Goal: Check status: Check status

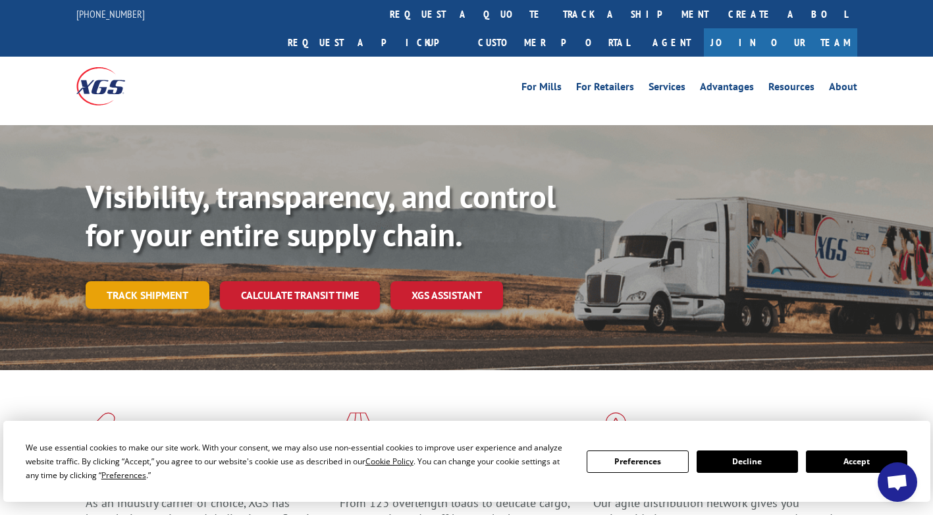
click at [144, 281] on link "Track shipment" at bounding box center [148, 295] width 124 height 28
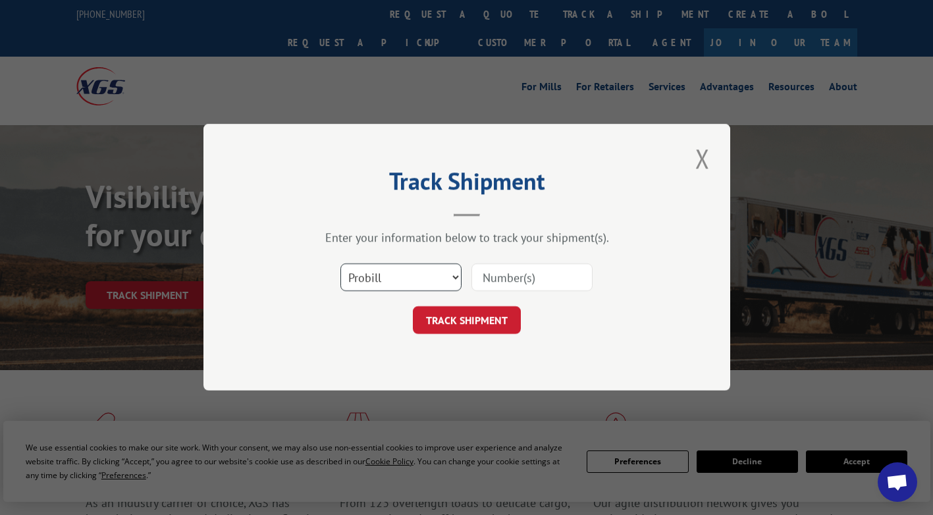
click at [409, 278] on select "Select category... Probill BOL PO" at bounding box center [401, 278] width 121 height 28
select select "bol"
click at [341, 264] on select "Select category... Probill BOL PO" at bounding box center [401, 278] width 121 height 28
click at [504, 281] on input at bounding box center [532, 278] width 121 height 28
paste input "16912015"
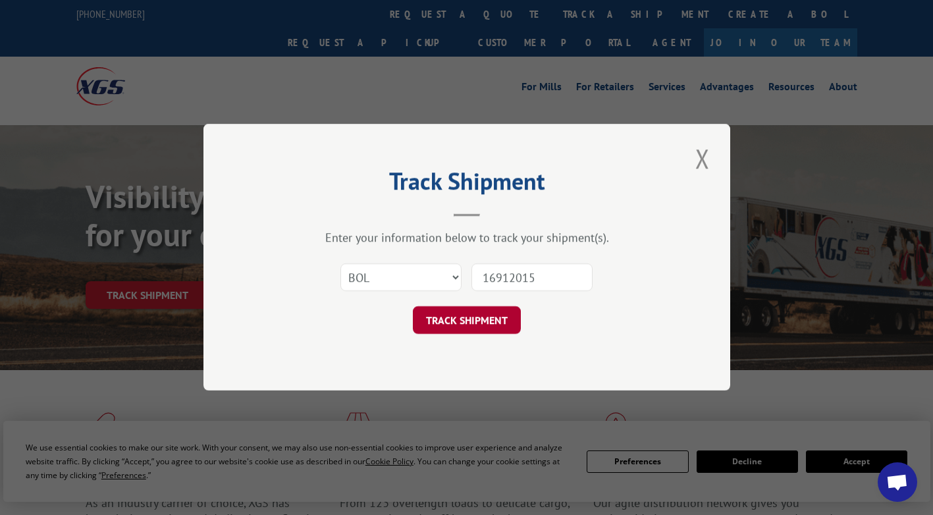
type input "16912015"
click at [487, 331] on button "TRACK SHIPMENT" at bounding box center [467, 321] width 108 height 28
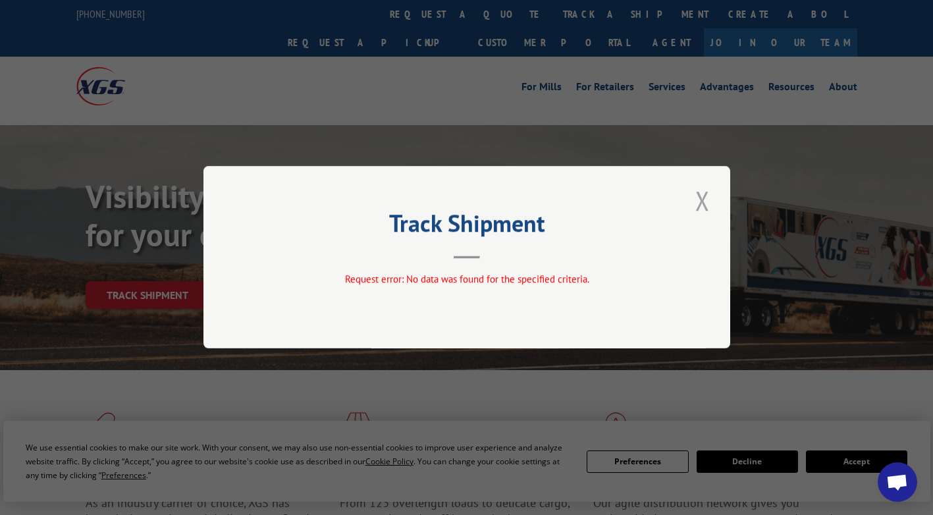
click at [699, 203] on button "Close modal" at bounding box center [703, 200] width 22 height 36
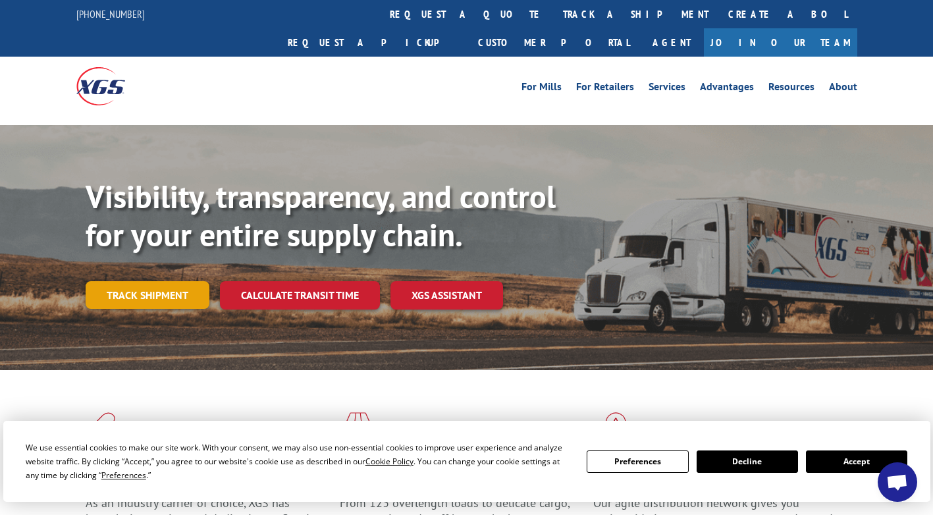
click at [144, 281] on link "Track shipment" at bounding box center [148, 295] width 124 height 28
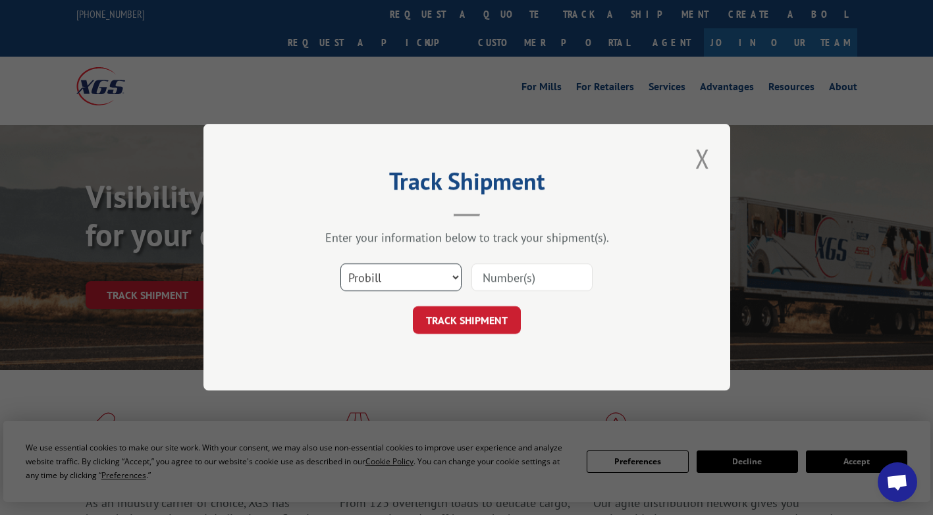
click at [391, 275] on select "Select category... Probill BOL PO" at bounding box center [401, 278] width 121 height 28
select select "bol"
click at [341, 264] on select "Select category... Probill BOL PO" at bounding box center [401, 278] width 121 height 28
click at [501, 281] on input at bounding box center [532, 278] width 121 height 28
paste input "4080225"
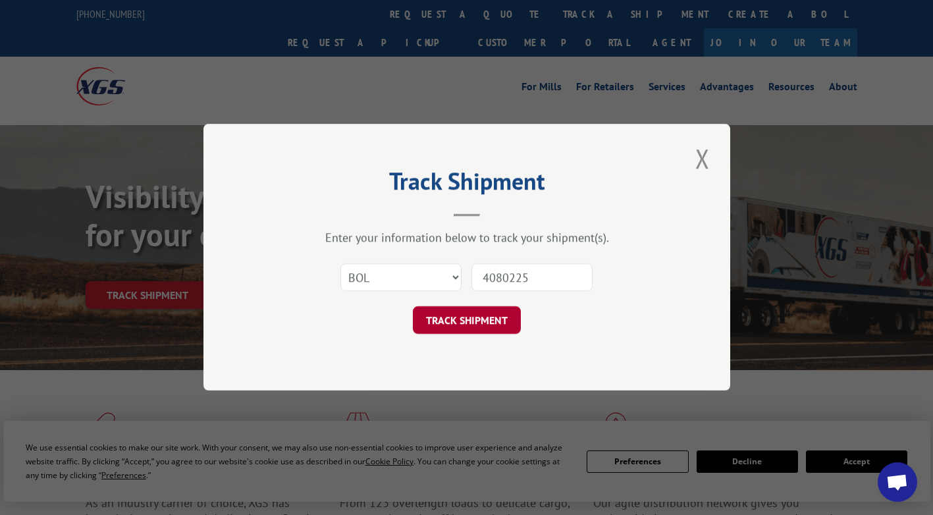
type input "4080225"
click at [475, 320] on button "TRACK SHIPMENT" at bounding box center [467, 321] width 108 height 28
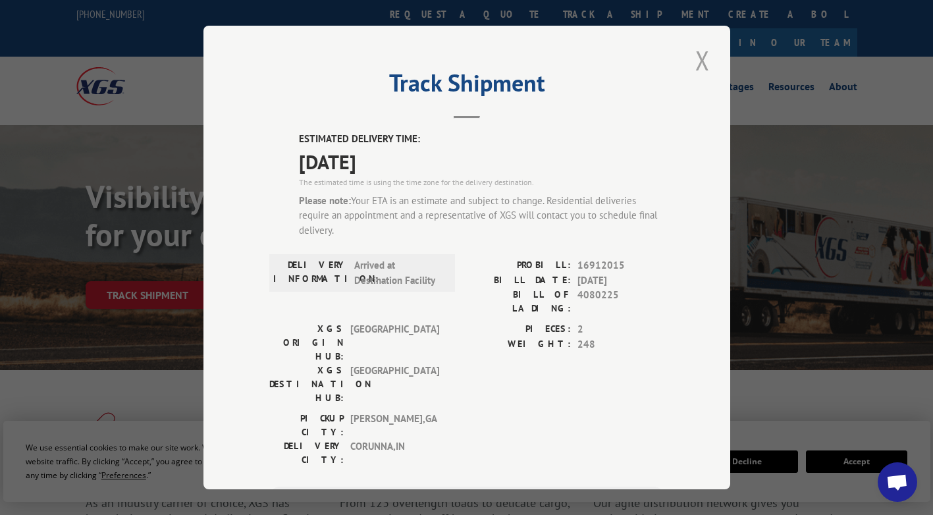
click at [694, 65] on button "Close modal" at bounding box center [703, 60] width 22 height 36
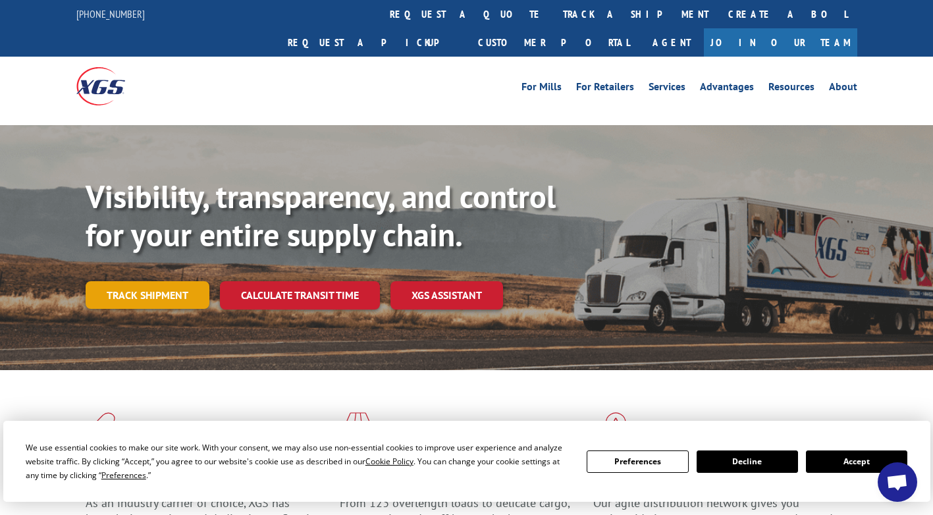
click at [169, 281] on link "Track shipment" at bounding box center [148, 295] width 124 height 28
